Goal: Use online tool/utility

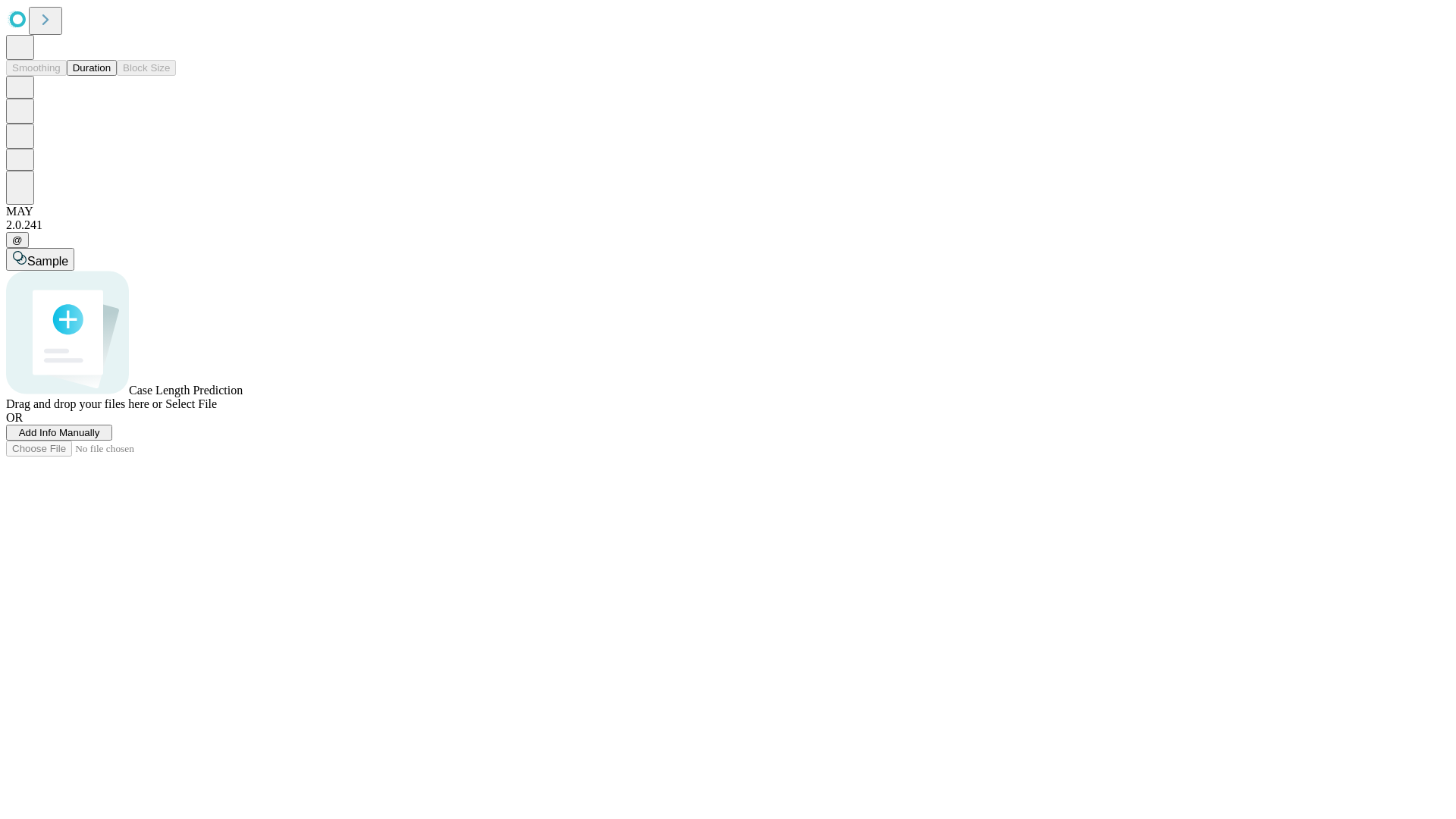
click at [111, 76] on button "Duration" at bounding box center [92, 68] width 50 height 16
click at [217, 411] on span "Select File" at bounding box center [191, 404] width 52 height 13
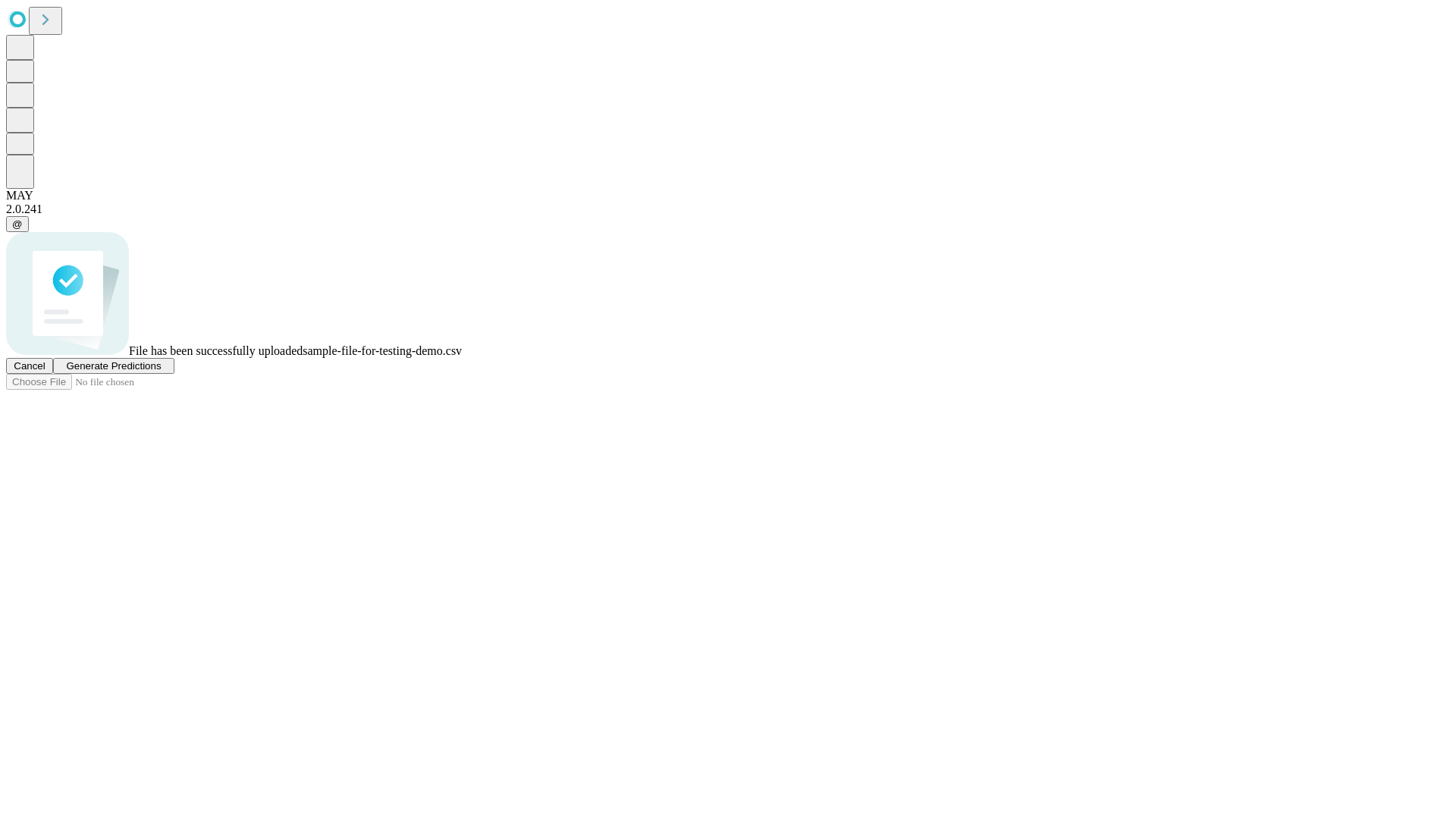
click at [161, 372] on span "Generate Predictions" at bounding box center [113, 366] width 95 height 11
